Goal: Task Accomplishment & Management: Manage account settings

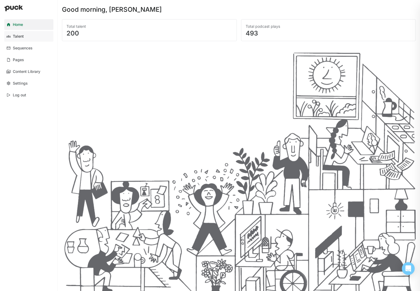
click at [31, 36] on link "Talent" at bounding box center [28, 36] width 49 height 11
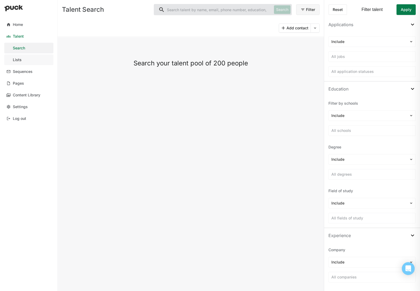
click at [27, 60] on link "Lists" at bounding box center [28, 59] width 49 height 11
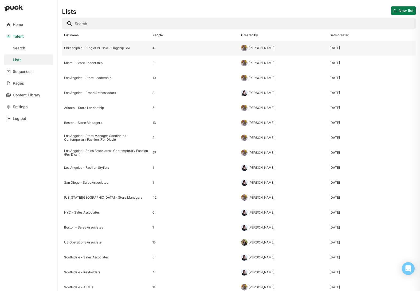
click at [124, 49] on div "Philadelphia - King of Prussia - Flagship SM" at bounding box center [106, 48] width 84 height 4
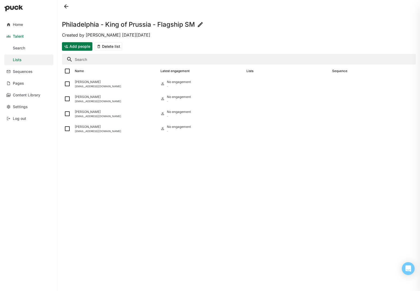
click at [84, 46] on button "Add people" at bounding box center [77, 46] width 30 height 9
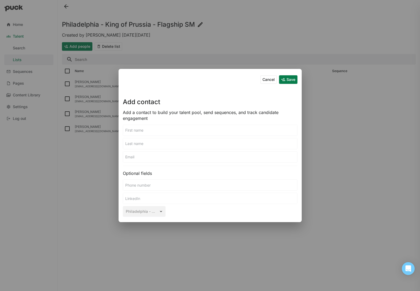
click at [188, 130] on input at bounding box center [210, 130] width 174 height 11
type input "[PERSON_NAME]"
click at [172, 153] on input at bounding box center [210, 157] width 174 height 11
click at [186, 160] on input at bounding box center [210, 157] width 174 height 11
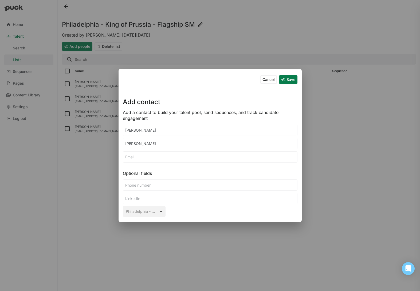
paste input "[EMAIL_ADDRESS][DOMAIN_NAME]"
type input "[EMAIL_ADDRESS][DOMAIN_NAME]"
click at [176, 185] on input at bounding box center [210, 185] width 174 height 11
click at [169, 184] on input at bounding box center [210, 185] width 174 height 11
paste input "2674144720"
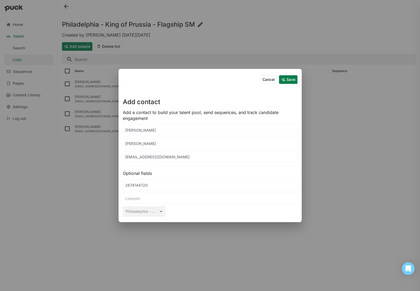
type input "2674144720"
click at [190, 199] on input at bounding box center [210, 198] width 174 height 11
click at [148, 199] on input at bounding box center [210, 198] width 174 height 11
paste input "[URL][DOMAIN_NAME][PERSON_NAME]"
type input "[URL][DOMAIN_NAME][PERSON_NAME]"
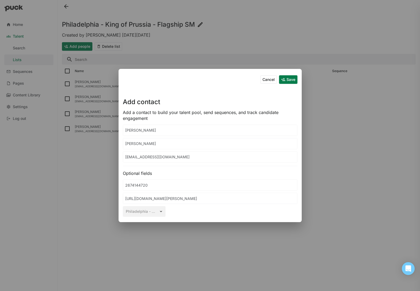
click at [287, 78] on button "Save" at bounding box center [288, 79] width 18 height 9
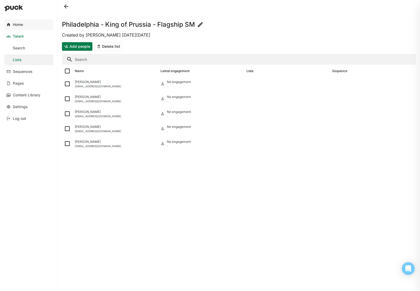
click at [20, 23] on div "Home" at bounding box center [18, 24] width 10 height 5
